Goal: Book appointment/travel/reservation

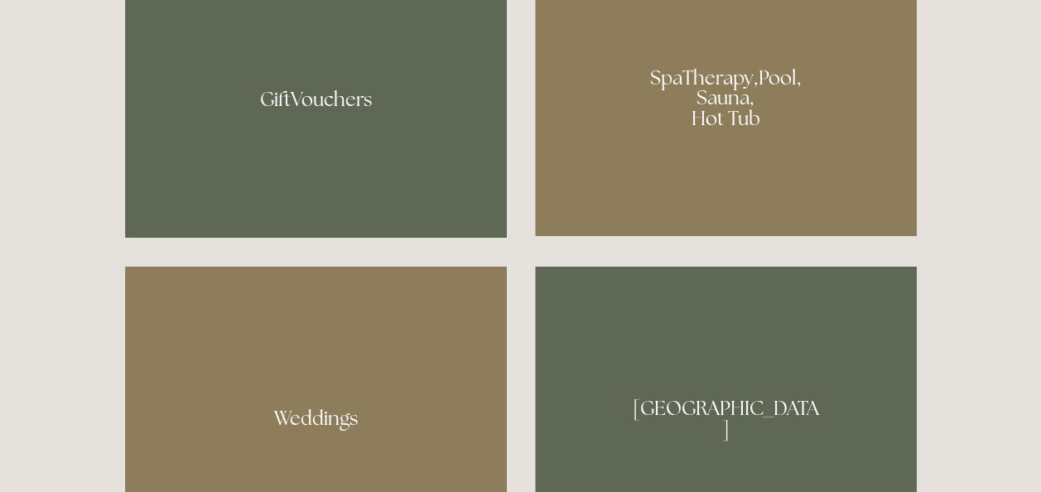
scroll to position [1077, 0]
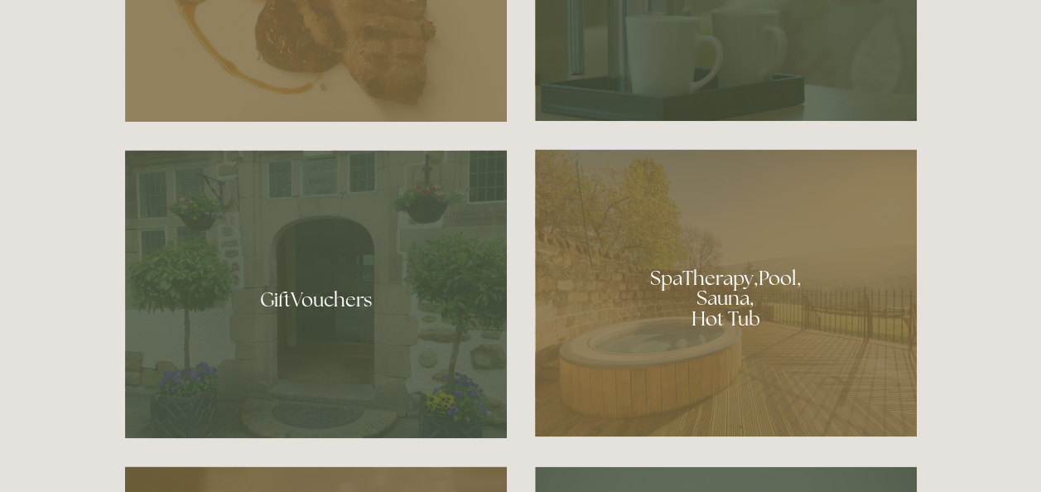
click at [742, 302] on div at bounding box center [726, 292] width 382 height 287
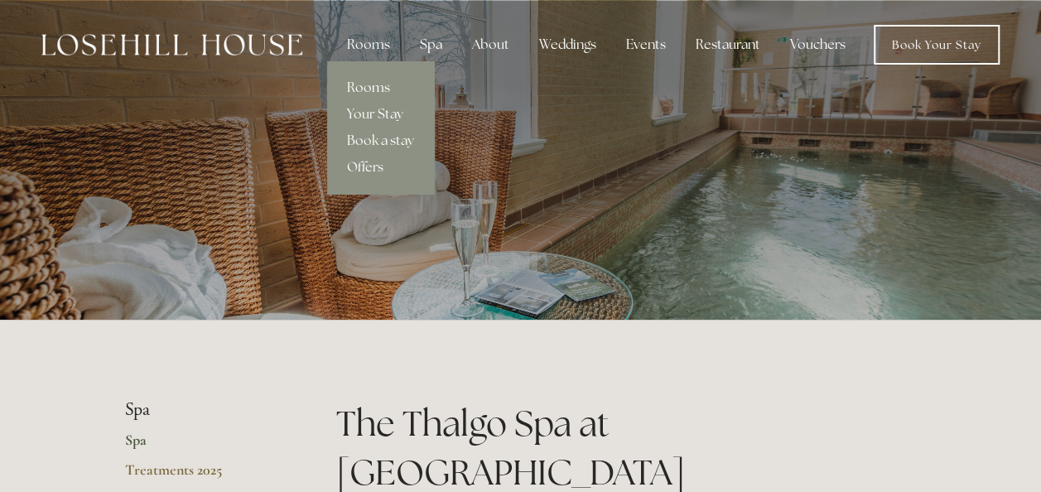
click at [354, 89] on link "Rooms" at bounding box center [380, 88] width 107 height 27
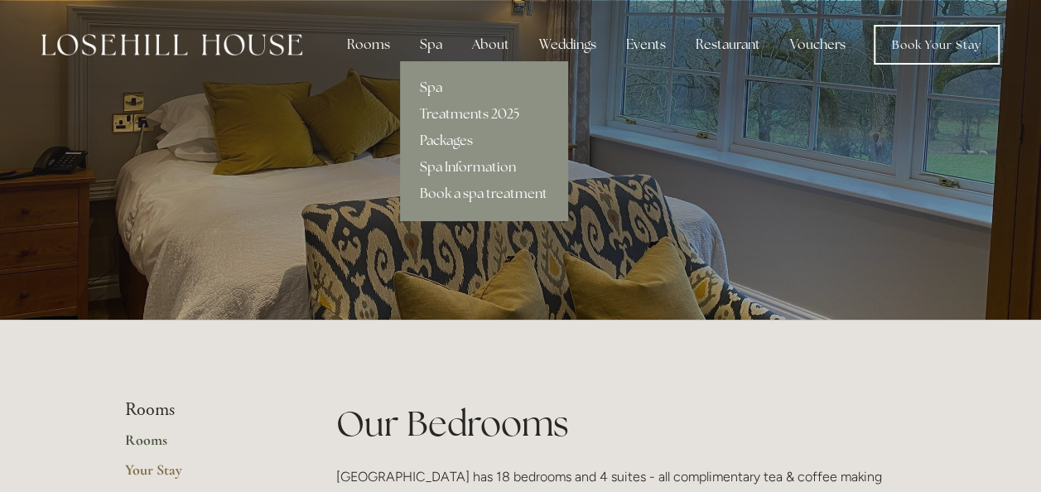
click at [446, 142] on link "Packages" at bounding box center [483, 141] width 167 height 27
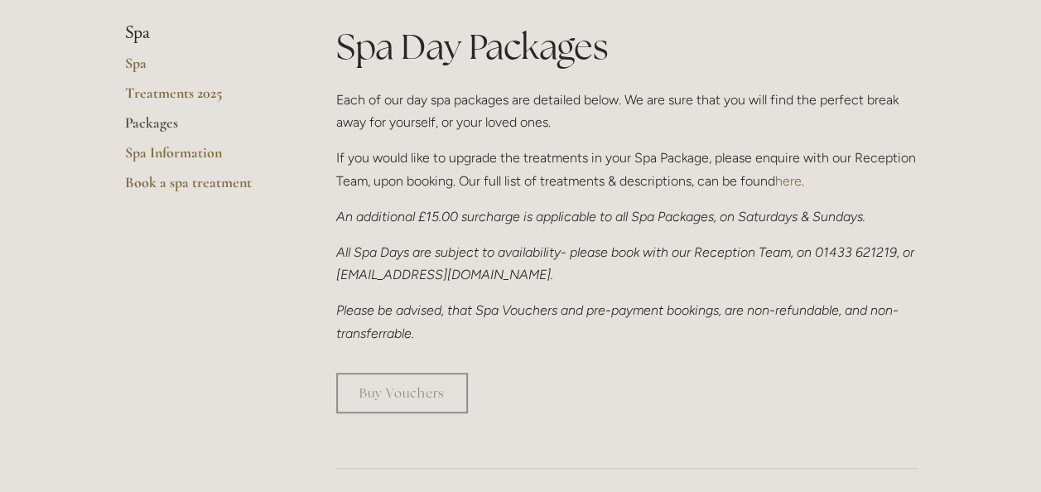
scroll to position [331, 0]
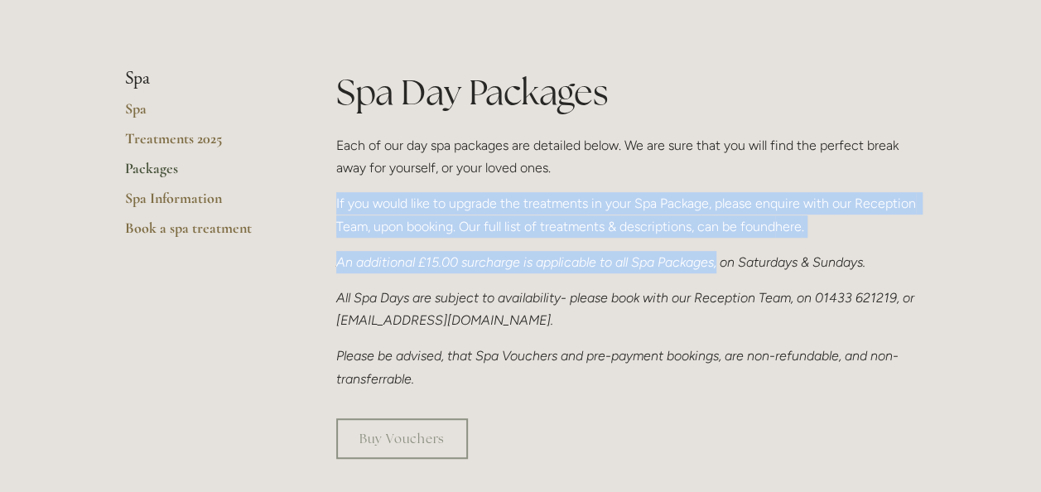
drag, startPoint x: 485, startPoint y: 221, endPoint x: 721, endPoint y: 243, distance: 237.1
click at [721, 243] on div "Spa Day Packages Each of our day spa packages are detailed below. We are sure t…" at bounding box center [626, 236] width 609 height 336
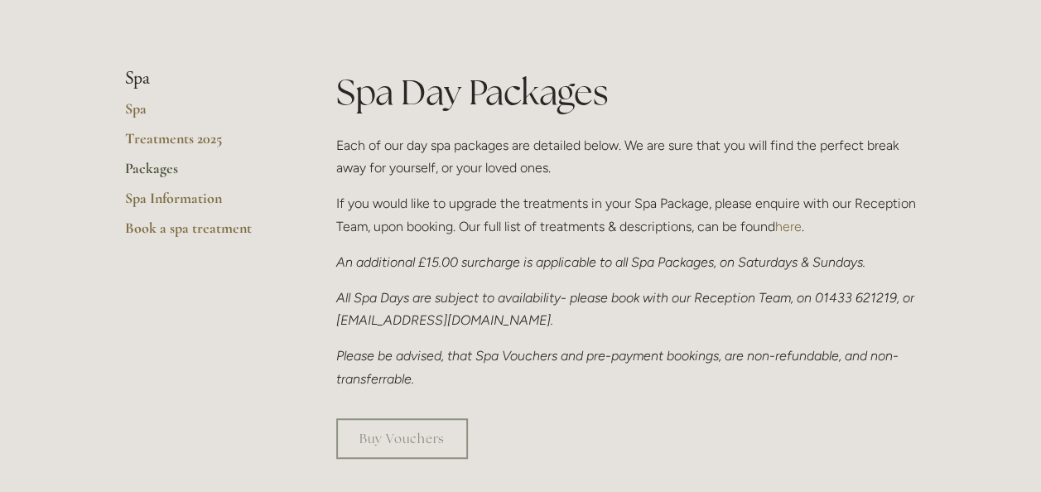
drag, startPoint x: 721, startPoint y: 243, endPoint x: 673, endPoint y: 328, distance: 97.5
click at [673, 328] on p "All Spa Days are subject to availability- please book with our Reception Team, …" at bounding box center [626, 309] width 581 height 45
drag, startPoint x: 727, startPoint y: 189, endPoint x: 938, endPoint y: 279, distance: 229.0
drag, startPoint x: 938, startPoint y: 279, endPoint x: 823, endPoint y: 350, distance: 135.0
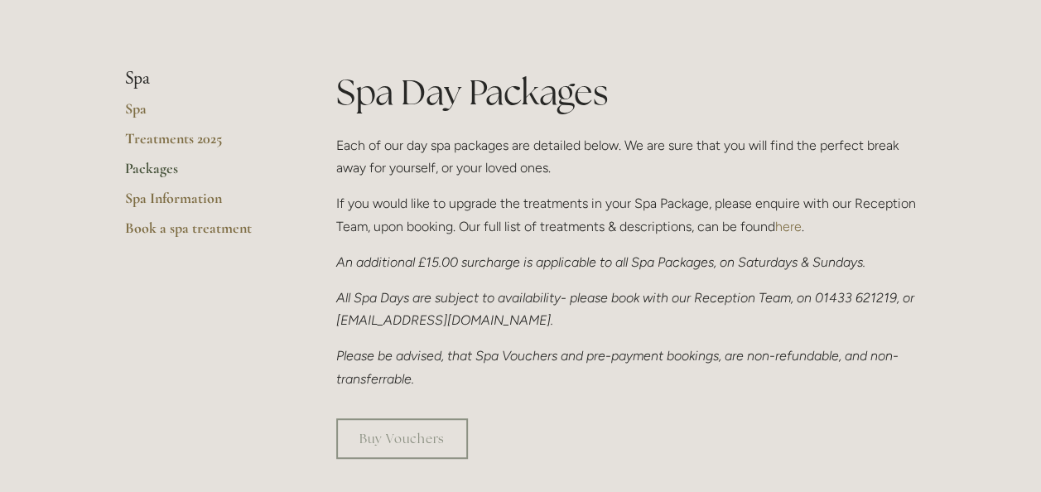
click at [823, 350] on em "Please be advised, that Spa Vouchers and pre-payment bookings, are non-refundab…" at bounding box center [617, 367] width 562 height 38
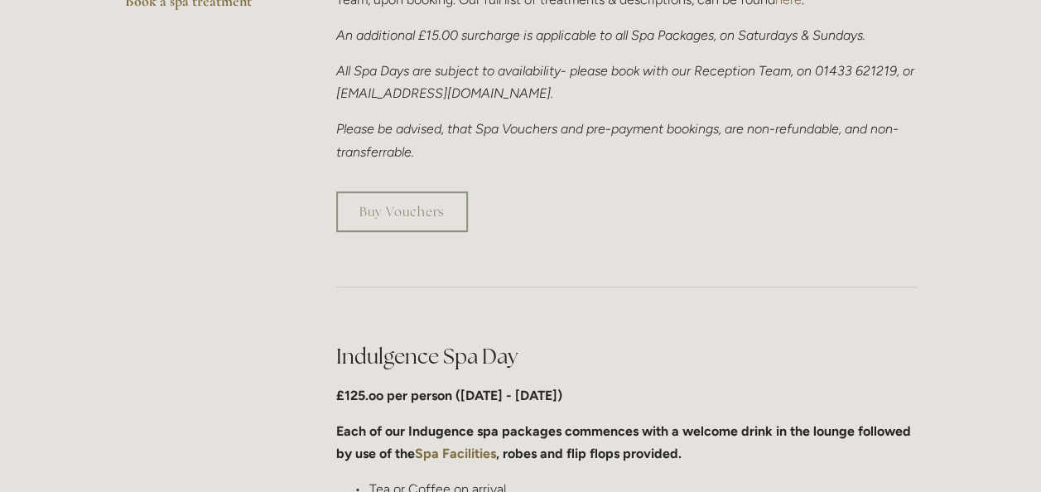
scroll to position [746, 0]
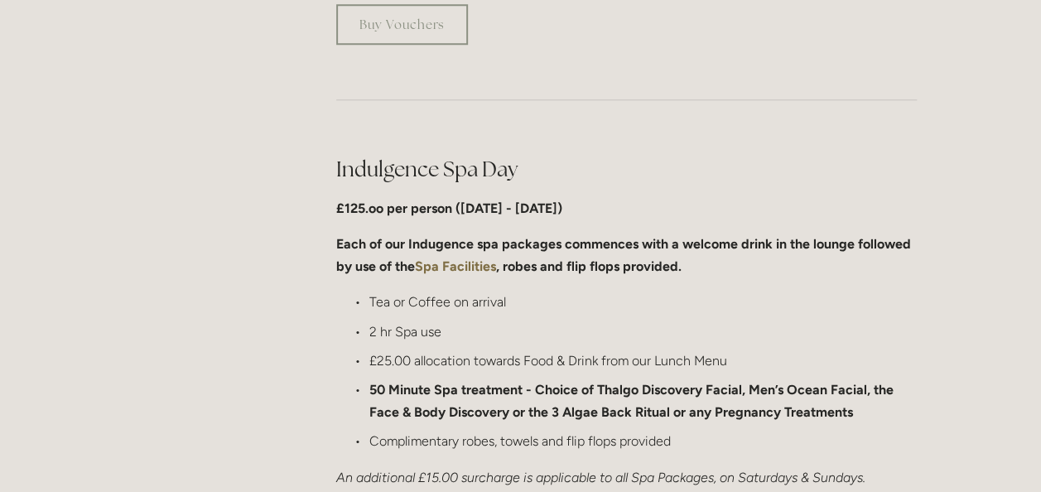
click at [664, 118] on div at bounding box center [626, 100] width 609 height 82
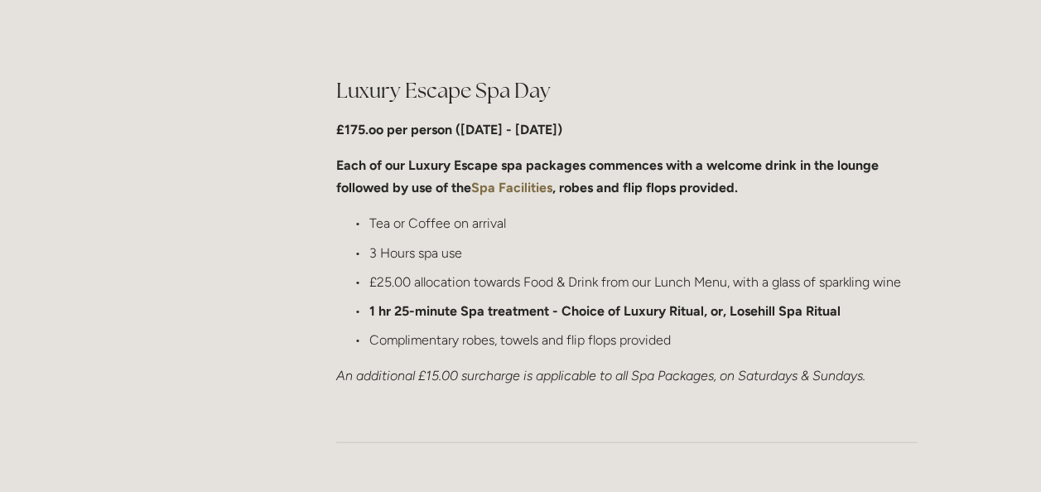
scroll to position [1657, 0]
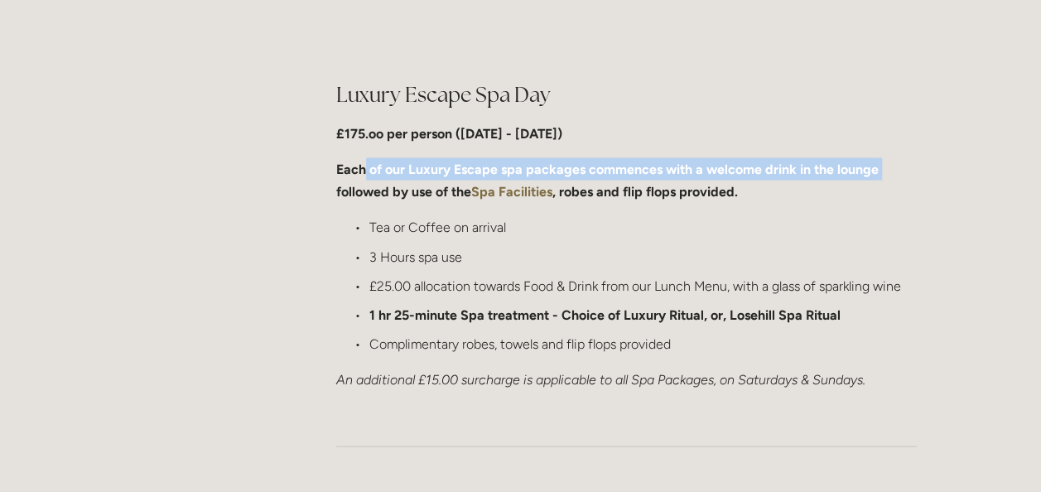
drag, startPoint x: 374, startPoint y: 167, endPoint x: 876, endPoint y: 176, distance: 502.1
click at [876, 176] on strong "Each of our Luxury Escape spa packages commences with a welcome drink in the lo…" at bounding box center [609, 181] width 546 height 38
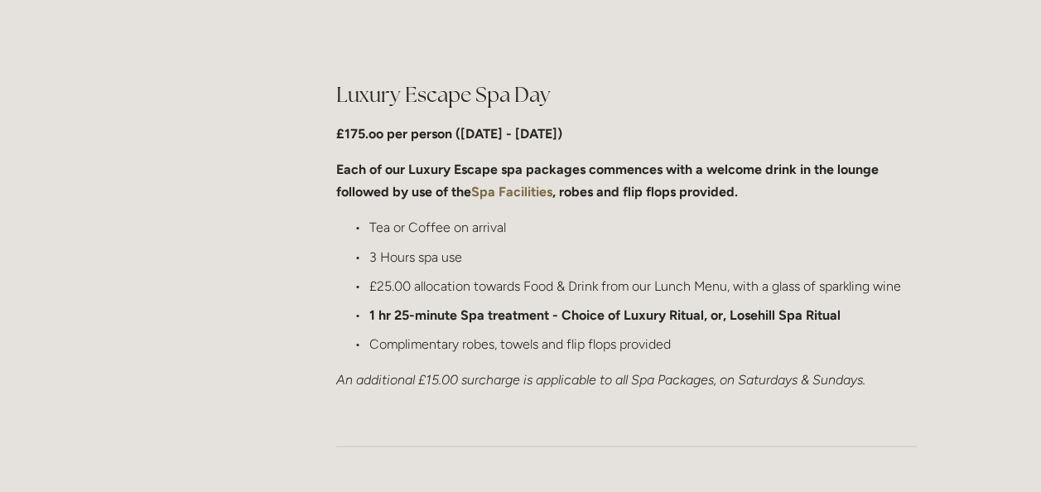
drag, startPoint x: 876, startPoint y: 176, endPoint x: 804, endPoint y: 225, distance: 87.5
click at [804, 225] on p "Tea or Coffee on arrival" at bounding box center [643, 227] width 548 height 22
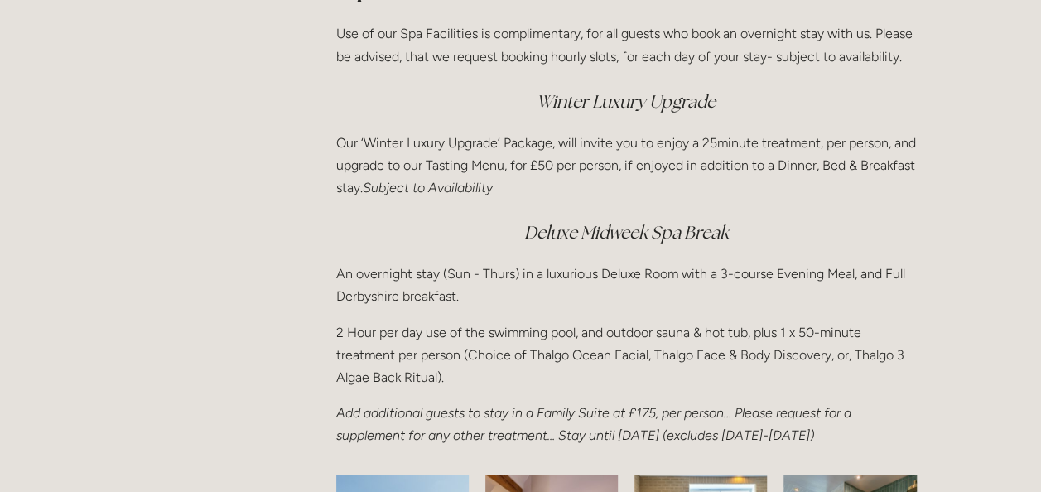
scroll to position [2237, 0]
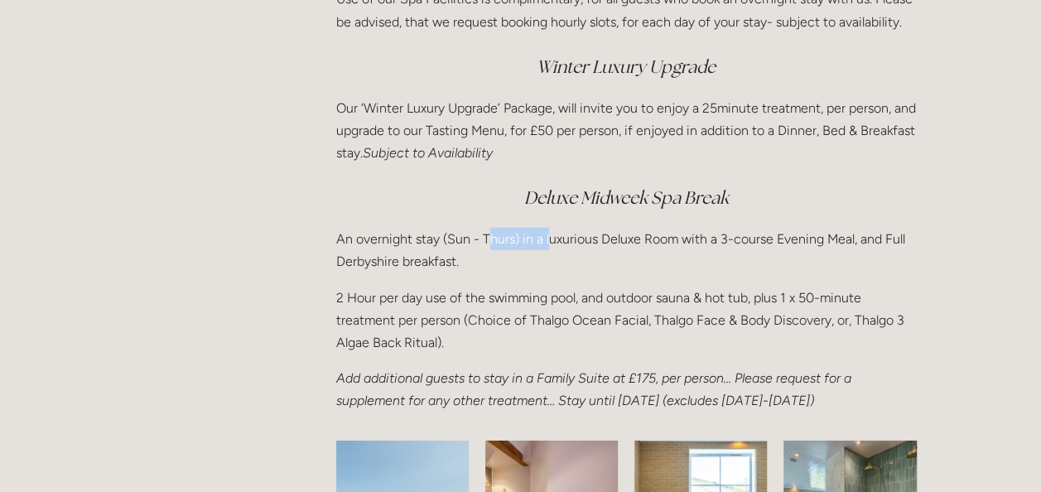
click at [547, 239] on p "An overnight stay (Sun - Thurs) in a luxurious Deluxe Room with a 3-course Even…" at bounding box center [626, 250] width 581 height 45
drag, startPoint x: 547, startPoint y: 239, endPoint x: 577, endPoint y: 257, distance: 35.2
click at [574, 257] on p "An overnight stay (Sun - Thurs) in a luxurious Deluxe Room with a 3-course Even…" at bounding box center [626, 250] width 581 height 45
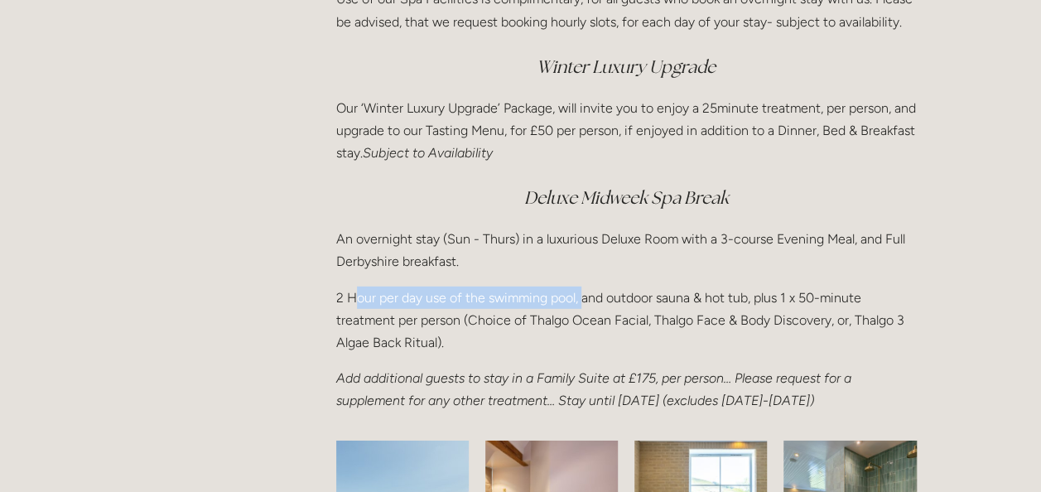
drag, startPoint x: 394, startPoint y: 298, endPoint x: 585, endPoint y: 303, distance: 190.6
click at [585, 303] on p "2 Hour per day use of the swimming pool, and outdoor sauna & hot tub, plus 1 x …" at bounding box center [626, 321] width 581 height 68
drag, startPoint x: 585, startPoint y: 303, endPoint x: 562, endPoint y: 337, distance: 41.1
click at [562, 336] on p "2 Hour per day use of the swimming pool, and outdoor sauna & hot tub, plus 1 x …" at bounding box center [626, 321] width 581 height 68
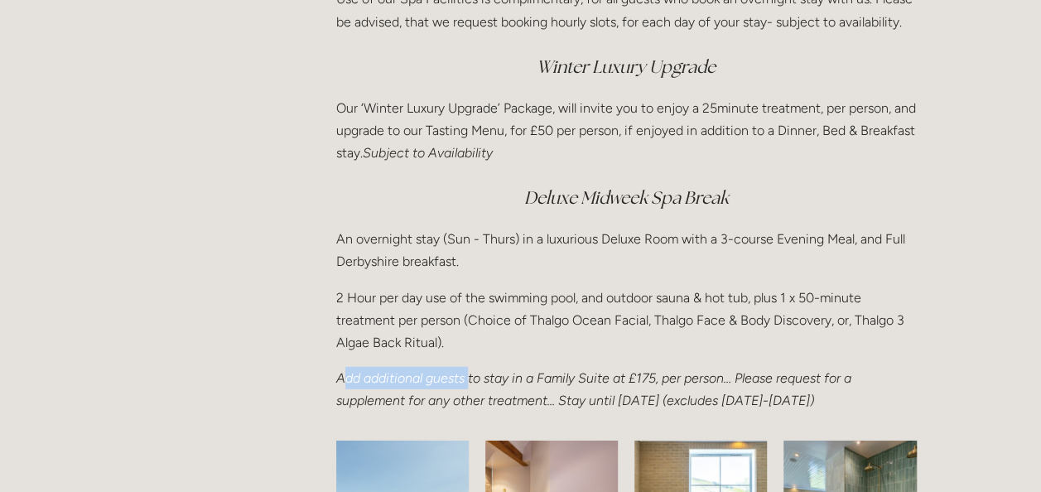
drag, startPoint x: 346, startPoint y: 384, endPoint x: 467, endPoint y: 386, distance: 121.0
click at [467, 386] on em "Add additional guests to stay in a Family Suite at £175, per person… Please req…" at bounding box center [595, 389] width 519 height 38
drag, startPoint x: 467, startPoint y: 386, endPoint x: 515, endPoint y: 403, distance: 50.8
click at [509, 401] on em "Add additional guests to stay in a Family Suite at £175, per person… Please req…" at bounding box center [595, 389] width 519 height 38
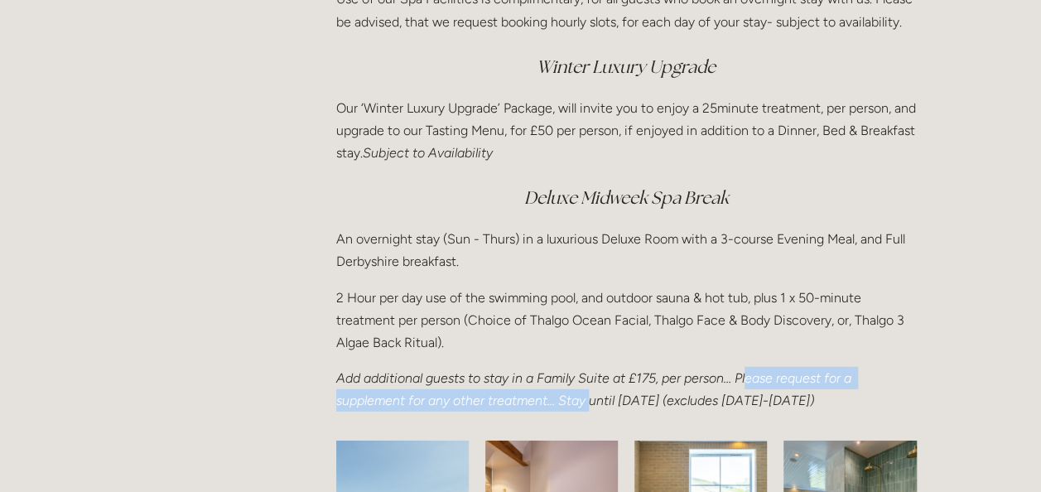
drag, startPoint x: 750, startPoint y: 381, endPoint x: 590, endPoint y: 407, distance: 161.9
click at [590, 407] on em "Add additional guests to stay in a Family Suite at £175, per person… Please req…" at bounding box center [595, 389] width 519 height 38
drag, startPoint x: 590, startPoint y: 407, endPoint x: 706, endPoint y: 413, distance: 116.1
click at [706, 412] on p "Add additional guests to stay in a Family Suite at £175, per person… Please req…" at bounding box center [626, 389] width 581 height 45
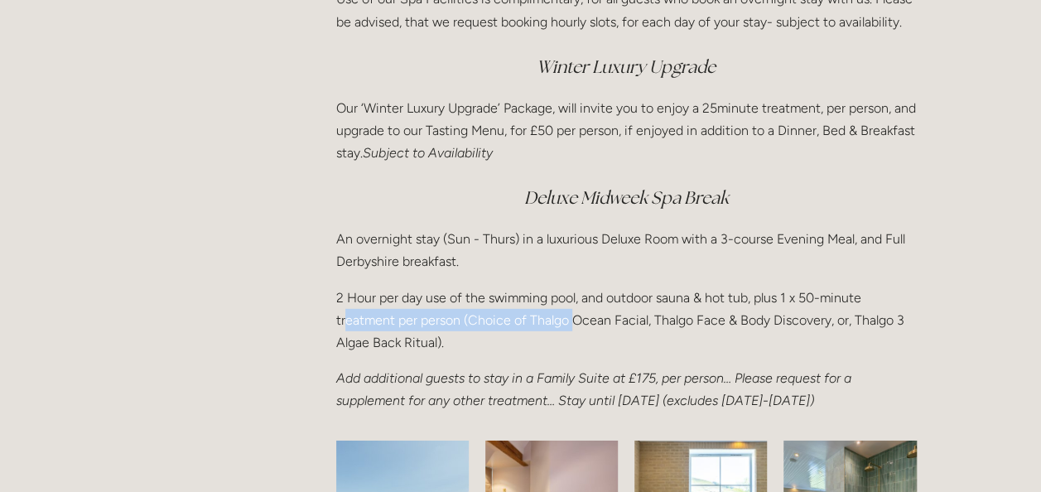
drag, startPoint x: 348, startPoint y: 325, endPoint x: 573, endPoint y: 325, distance: 225.3
click at [573, 325] on p "2 Hour per day use of the swimming pool, and outdoor sauna & hot tub, plus 1 x …" at bounding box center [626, 321] width 581 height 68
drag, startPoint x: 573, startPoint y: 325, endPoint x: 627, endPoint y: 341, distance: 56.3
click at [627, 341] on p "2 Hour per day use of the swimming pool, and outdoor sauna & hot tub, plus 1 x …" at bounding box center [626, 321] width 581 height 68
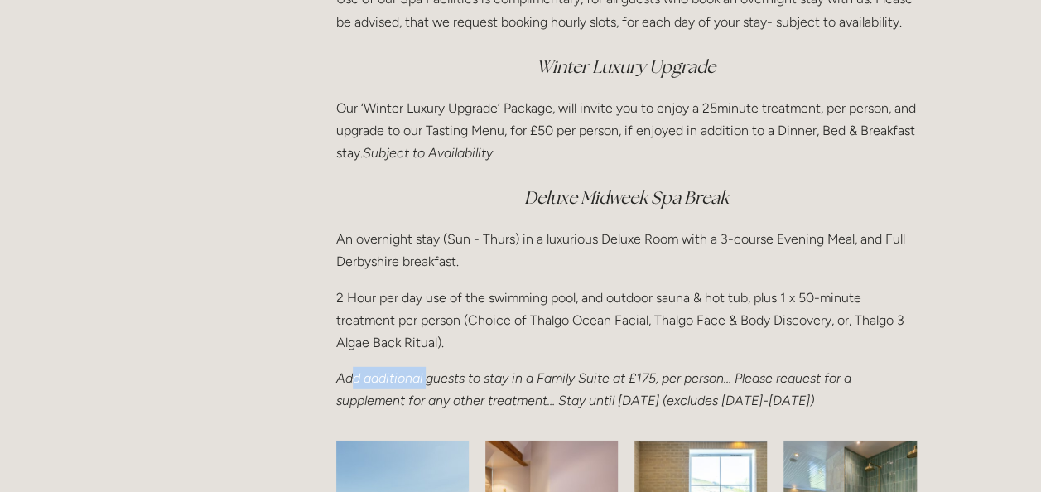
click at [427, 383] on em "Add additional guests to stay in a Family Suite at £175, per person… Please req…" at bounding box center [595, 389] width 519 height 38
drag, startPoint x: 427, startPoint y: 383, endPoint x: 559, endPoint y: 402, distance: 133.1
click at [559, 402] on em "Add additional guests to stay in a Family Suite at £175, per person… Please req…" at bounding box center [595, 389] width 519 height 38
drag, startPoint x: 330, startPoint y: 388, endPoint x: 483, endPoint y: 388, distance: 153.2
click at [483, 388] on div "Spa Breaks Use of our Spa Facilities is complimentary, for all guests who book …" at bounding box center [626, 167] width 609 height 519
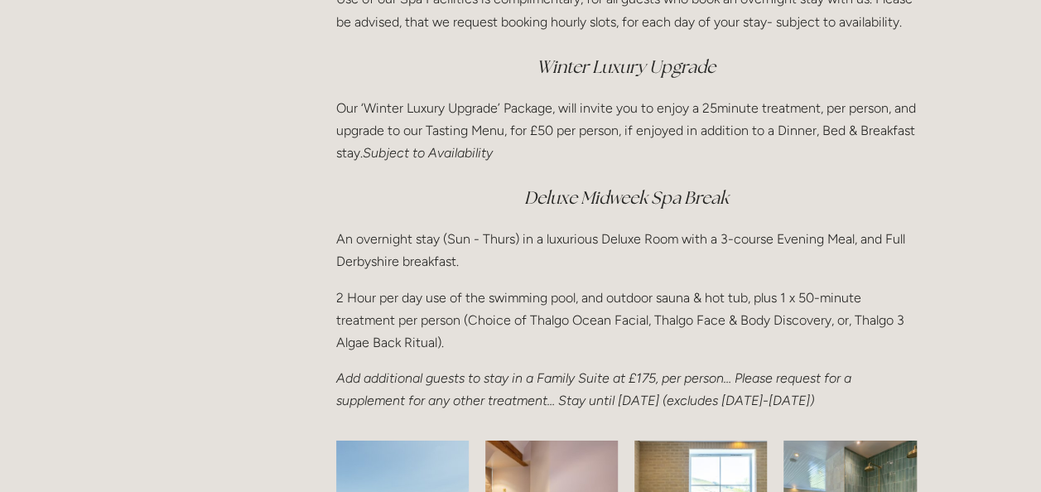
drag, startPoint x: 483, startPoint y: 388, endPoint x: 550, endPoint y: 426, distance: 77.2
click at [550, 412] on p "Add additional guests to stay in a Family Suite at £175, per person… Please req…" at bounding box center [626, 389] width 581 height 45
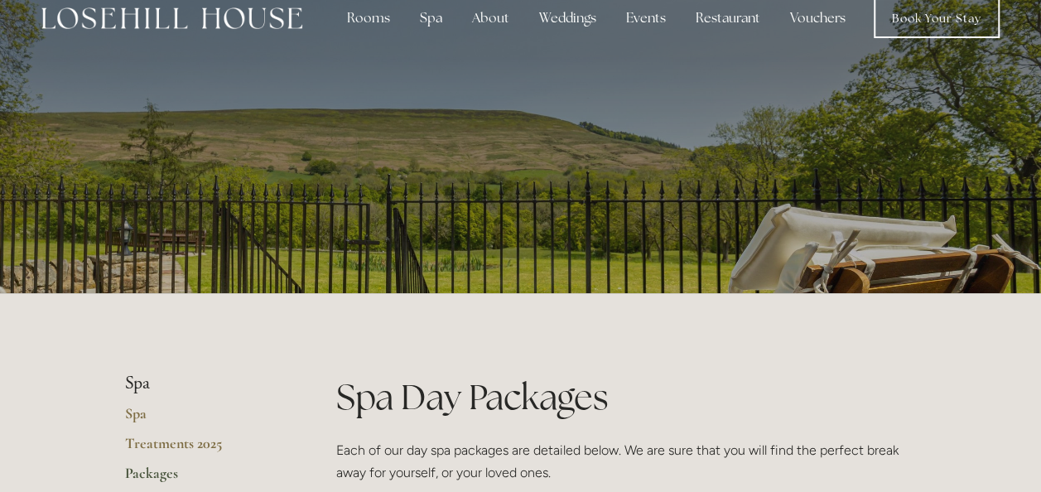
scroll to position [22, 0]
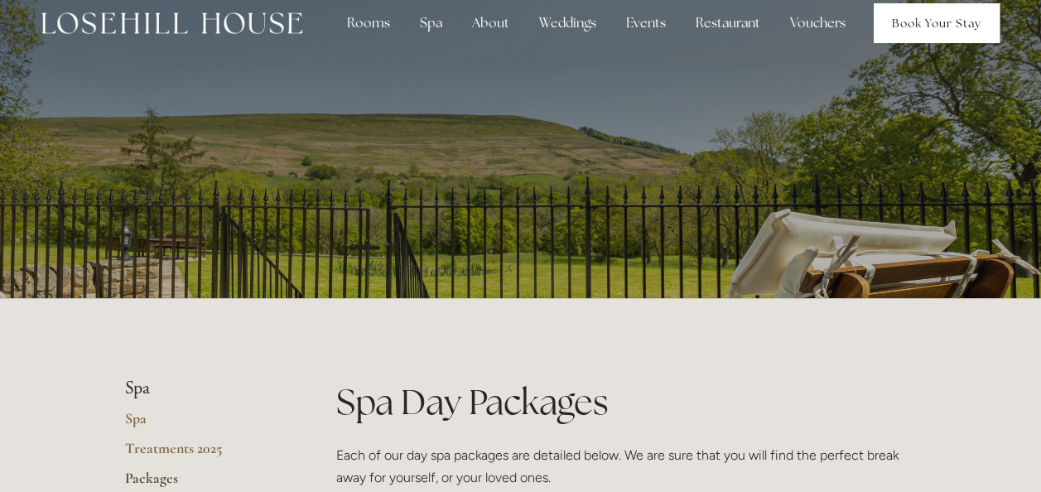
click at [906, 25] on link "Book Your Stay" at bounding box center [937, 23] width 126 height 40
